Goal: Transaction & Acquisition: Purchase product/service

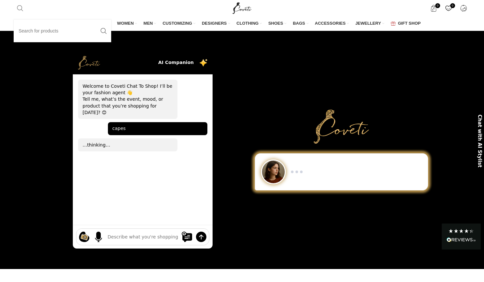
click at [20, 7] on span "Search" at bounding box center [20, 8] width 7 height 7
click at [31, 29] on input "Search" at bounding box center [63, 31] width 98 height 23
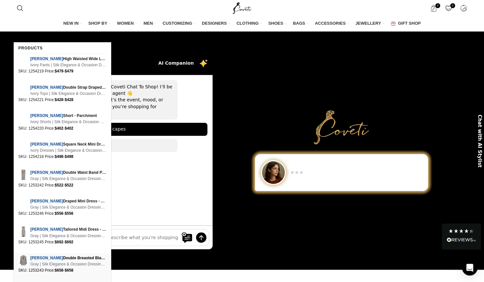
click at [64, 257] on span "Elliot Double Breasted Blazer - Concrete" at bounding box center [68, 258] width 76 height 6
type input "elliott"
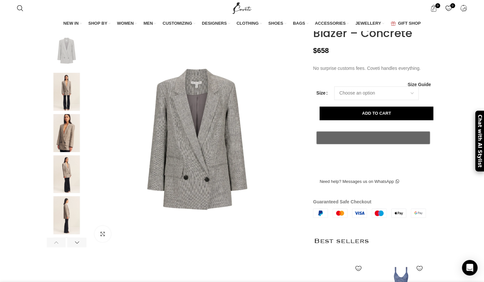
scroll to position [0, 342]
